Goal: Task Accomplishment & Management: Manage account settings

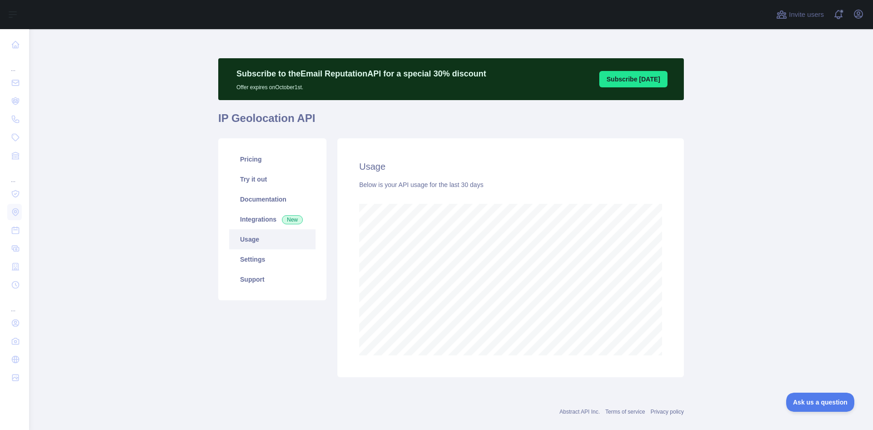
scroll to position [400, 837]
click at [260, 261] on link "Settings" at bounding box center [272, 259] width 86 height 20
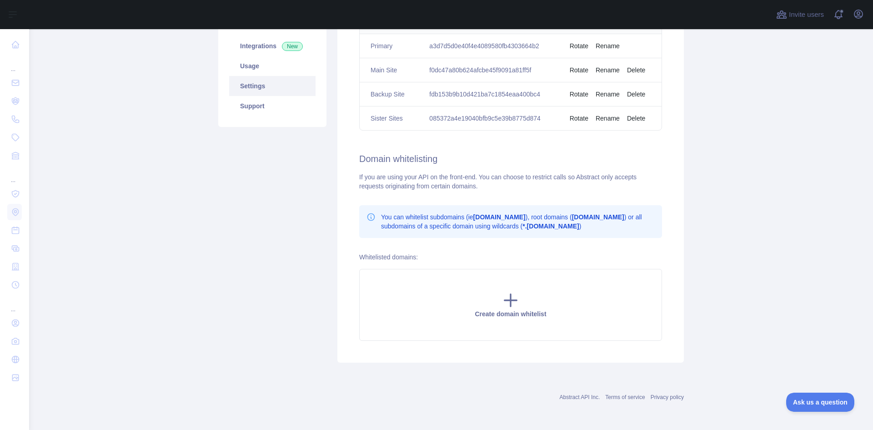
scroll to position [22, 0]
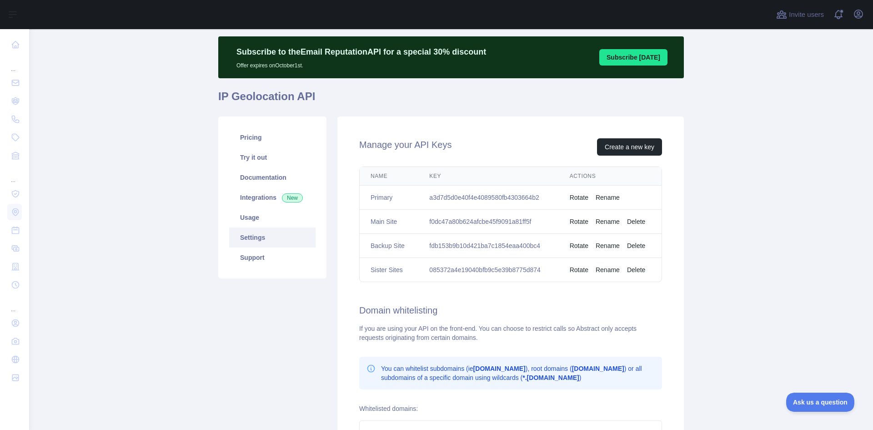
click at [455, 218] on td "f0dc47a80b624afcbe45f9091a81ff5f" at bounding box center [488, 222] width 140 height 24
copy td "f0dc47a80b624afcbe45f9091a81ff5f"
click at [481, 223] on td "f0dc47a80b624afcbe45f9091a81ff5f" at bounding box center [488, 222] width 140 height 24
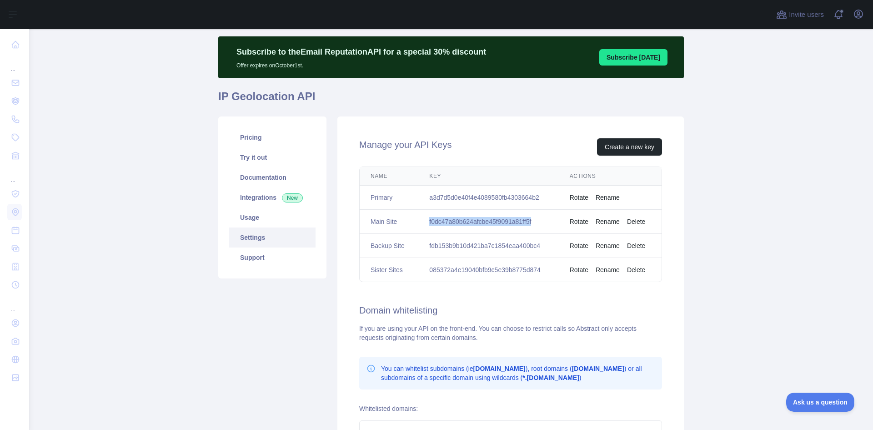
click at [481, 223] on td "f0dc47a80b624afcbe45f9091a81ff5f" at bounding box center [488, 222] width 140 height 24
click at [431, 223] on td "f0dc47a80b624afcbe45f9091a81ff5f" at bounding box center [488, 222] width 140 height 24
click at [460, 220] on td "f0dc47a80b624afcbe45f9091a81ff5f" at bounding box center [488, 222] width 140 height 24
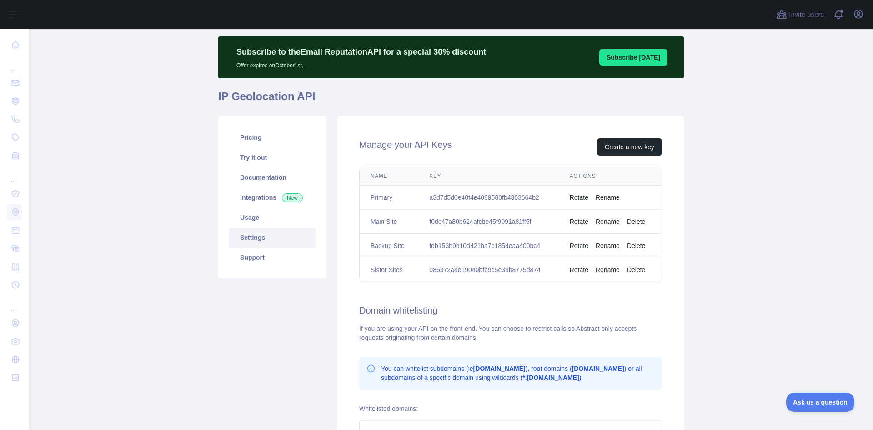
click at [458, 275] on td "085372a4e19040bfb9c5e39b8775d874" at bounding box center [488, 270] width 140 height 24
copy td "085372a4e19040bfb9c5e39b8775d874"
click at [785, 217] on main "Subscribe to the Email Reputation API for a special 30 % discount Offer expires…" at bounding box center [451, 229] width 844 height 400
click at [453, 246] on td "fdb153b9b10d421ba7c1854eaa400bc4" at bounding box center [488, 246] width 140 height 24
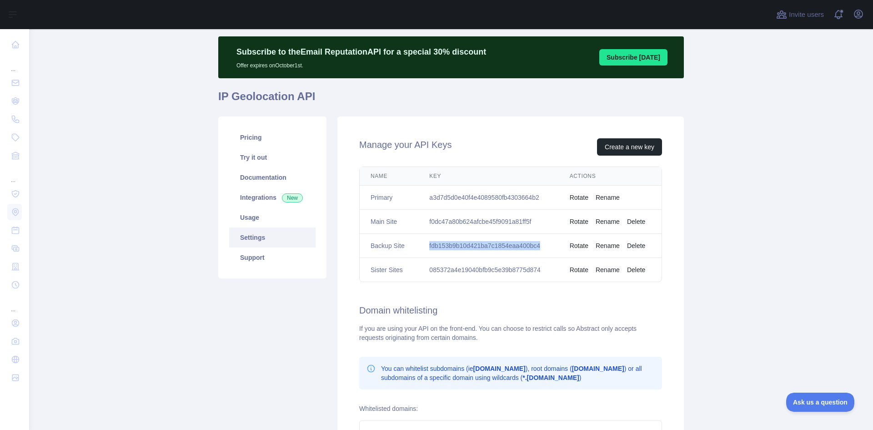
click at [453, 246] on td "fdb153b9b10d421ba7c1854eaa400bc4" at bounding box center [488, 246] width 140 height 24
copy td "fdb153b9b10d421ba7c1854eaa400bc4"
